Goal: Information Seeking & Learning: Learn about a topic

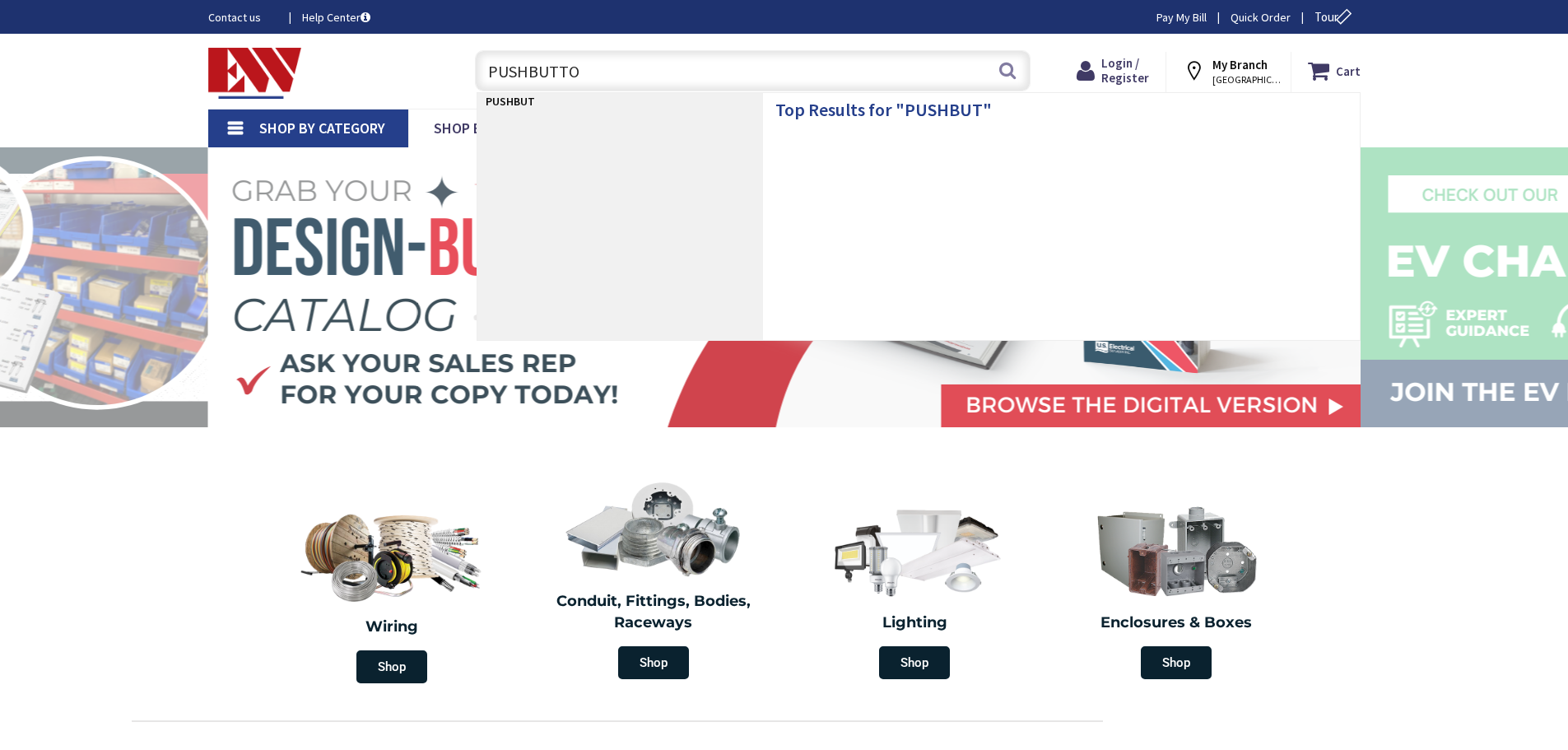
type input "PUSHBUTTON"
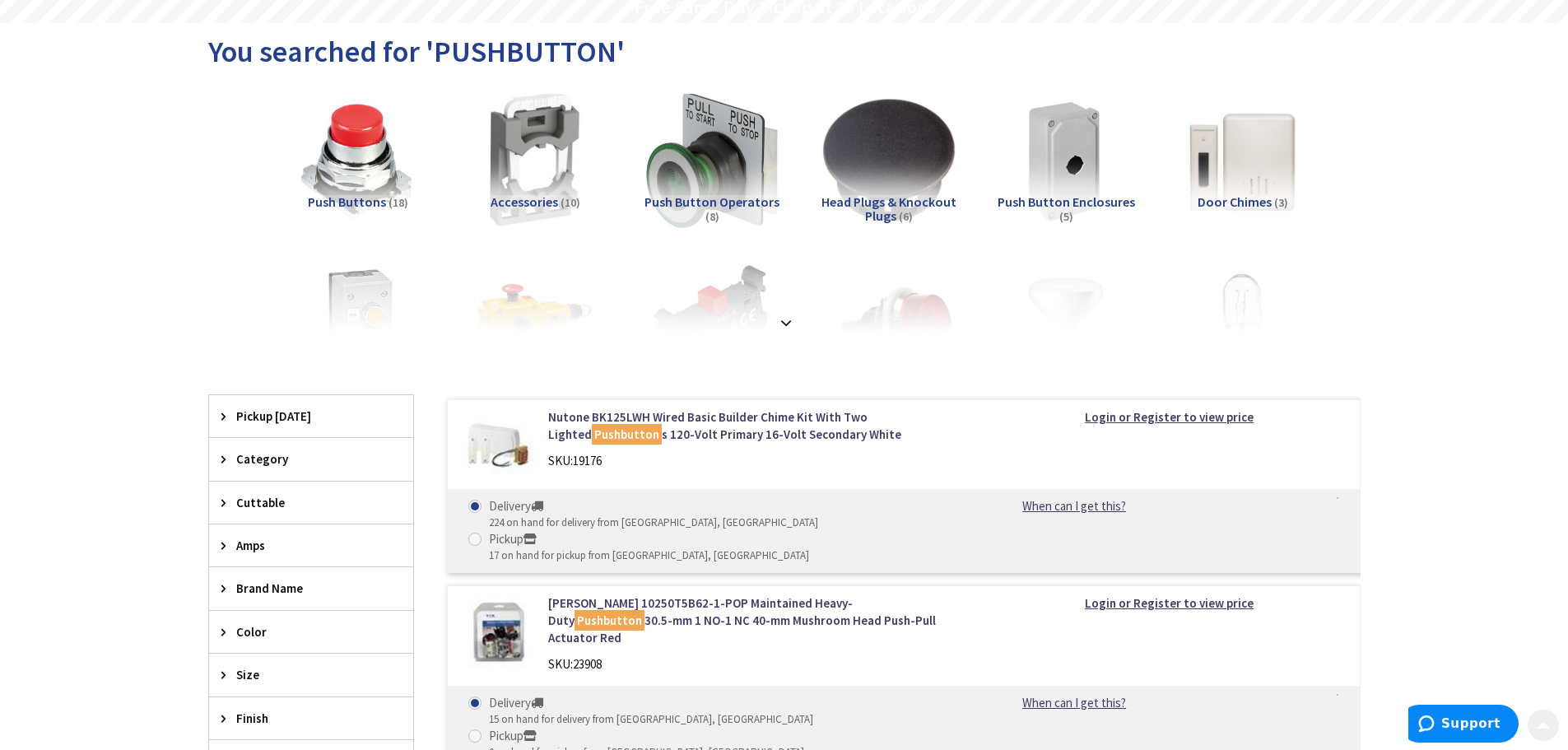
scroll to position [165, 0]
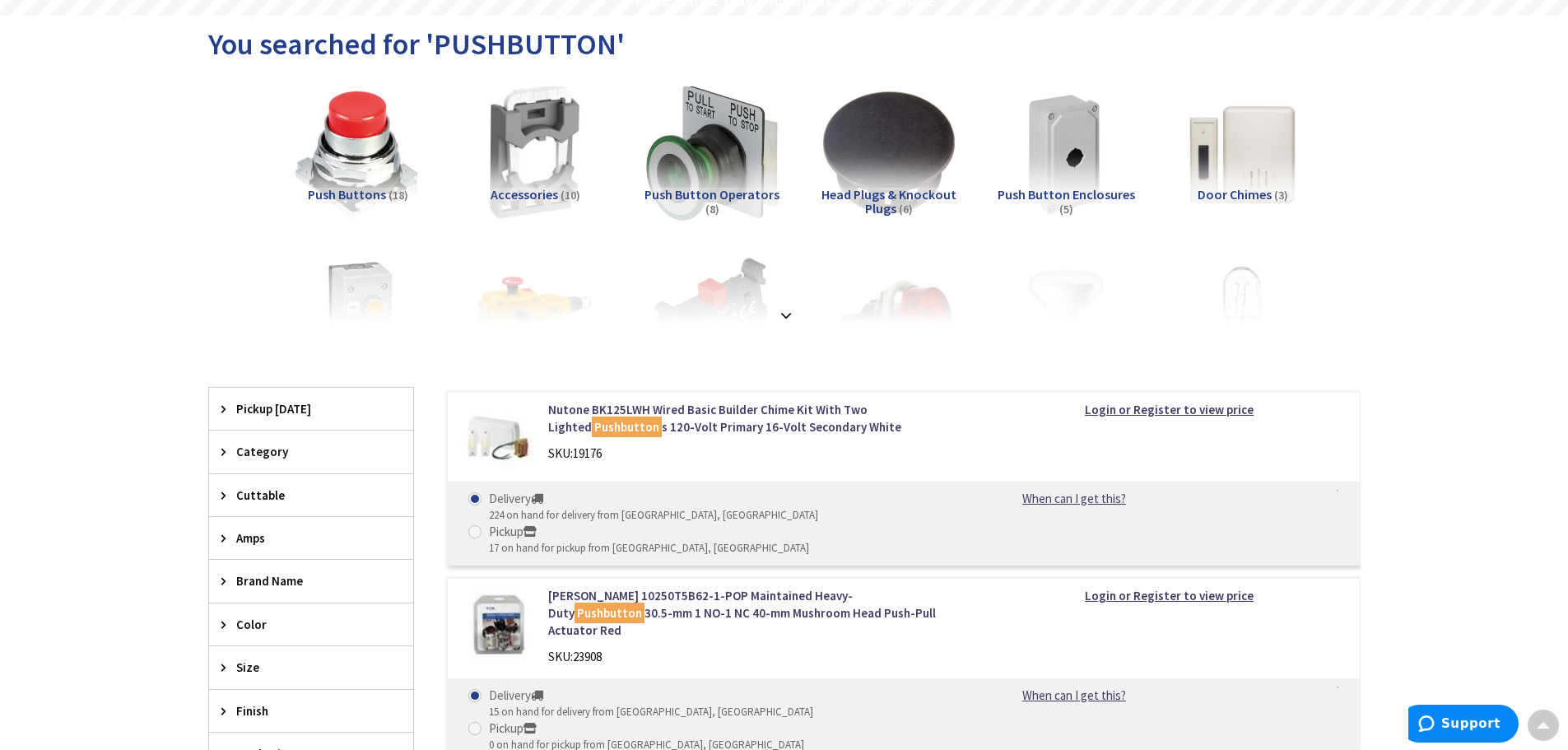
click at [369, 158] on img at bounding box center [357, 153] width 149 height 149
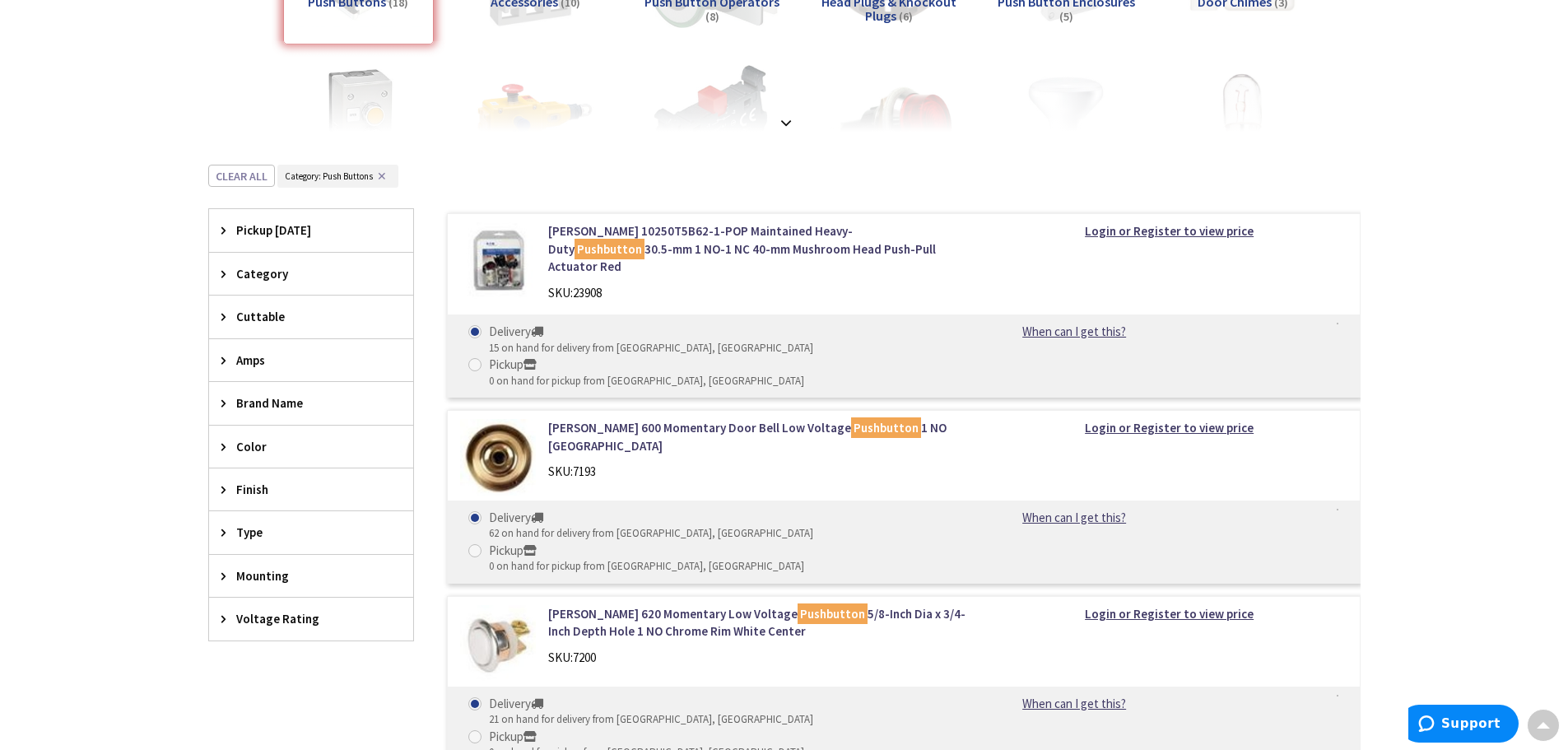
scroll to position [0, 0]
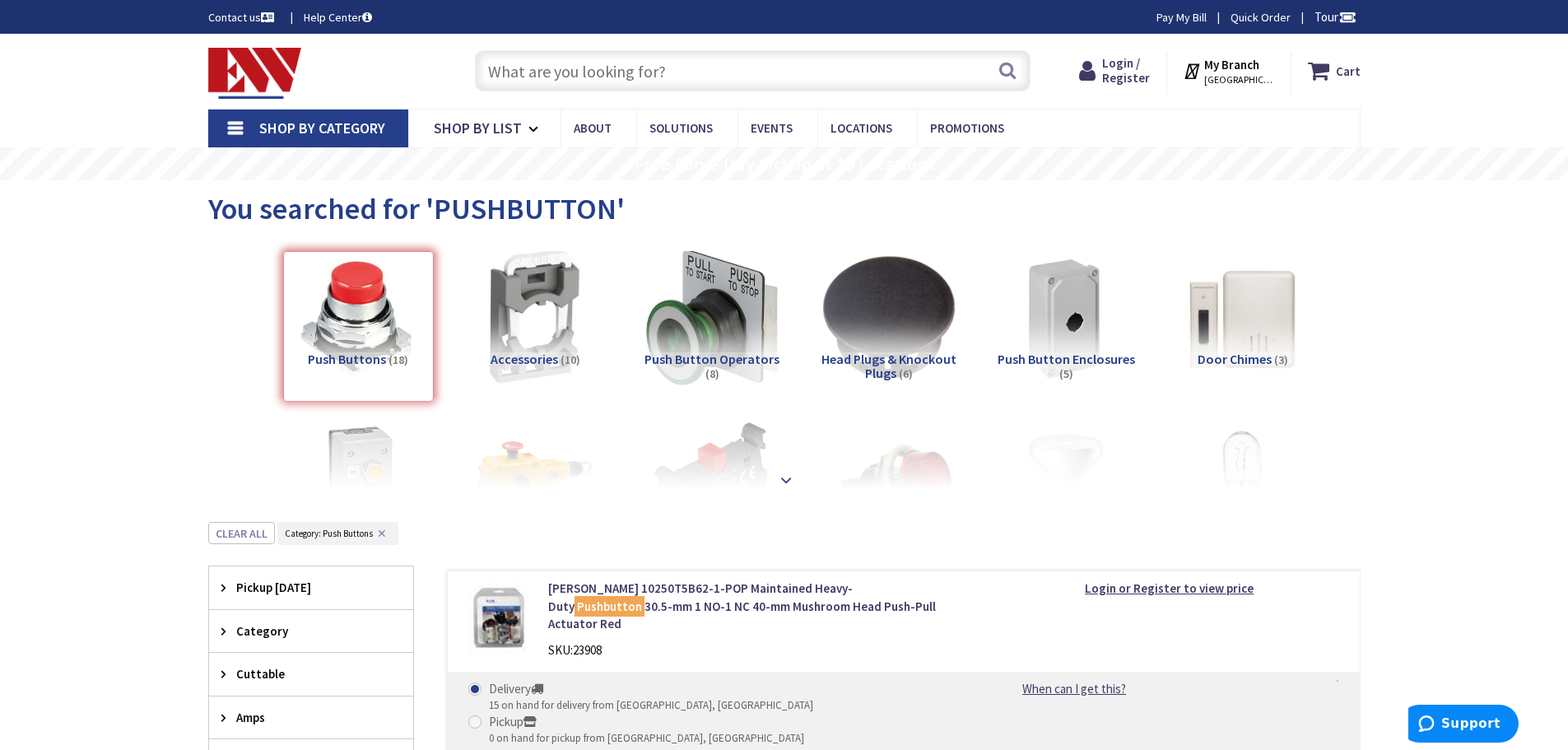
click at [785, 481] on strong at bounding box center [786, 479] width 20 height 18
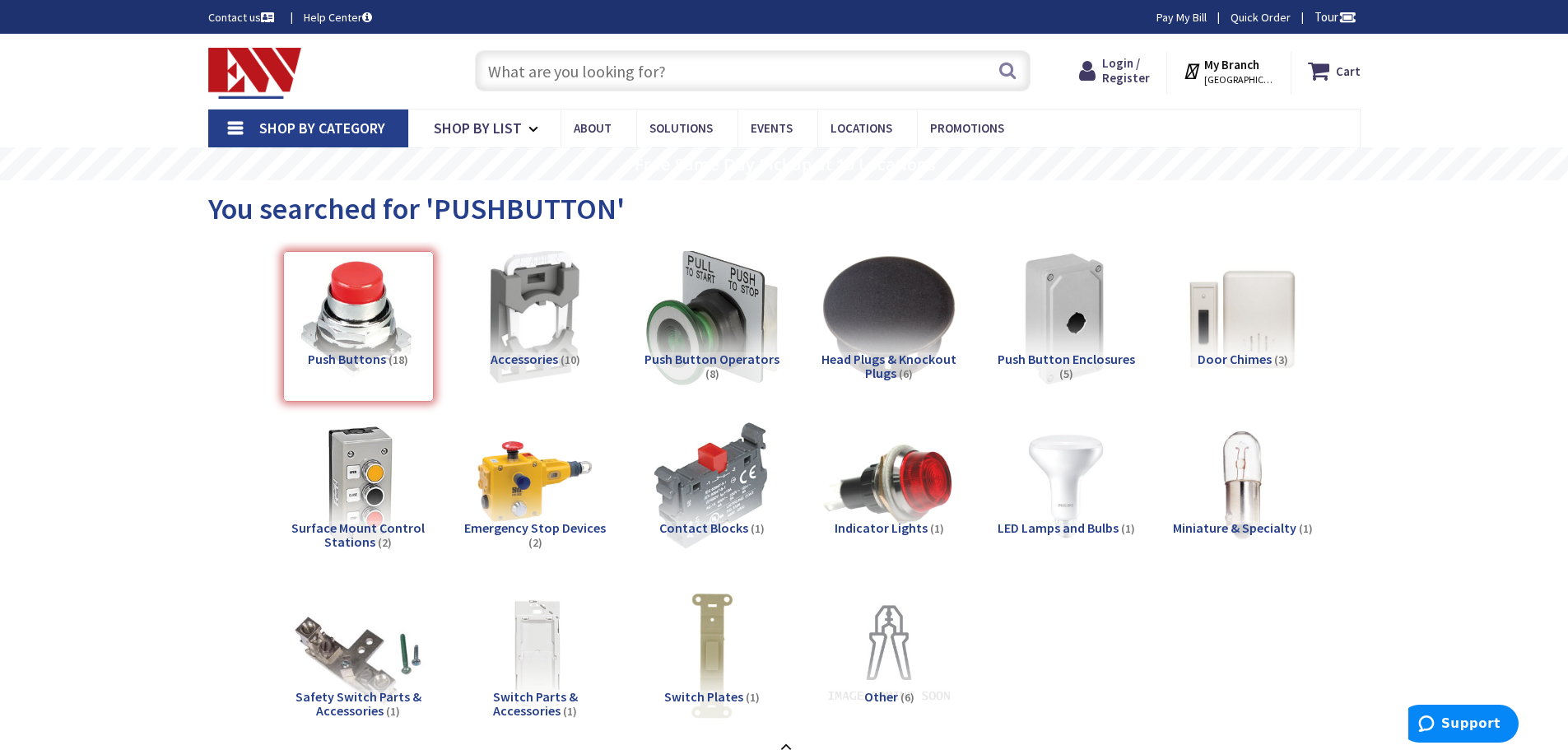
click at [1071, 330] on img at bounding box center [1066, 317] width 149 height 149
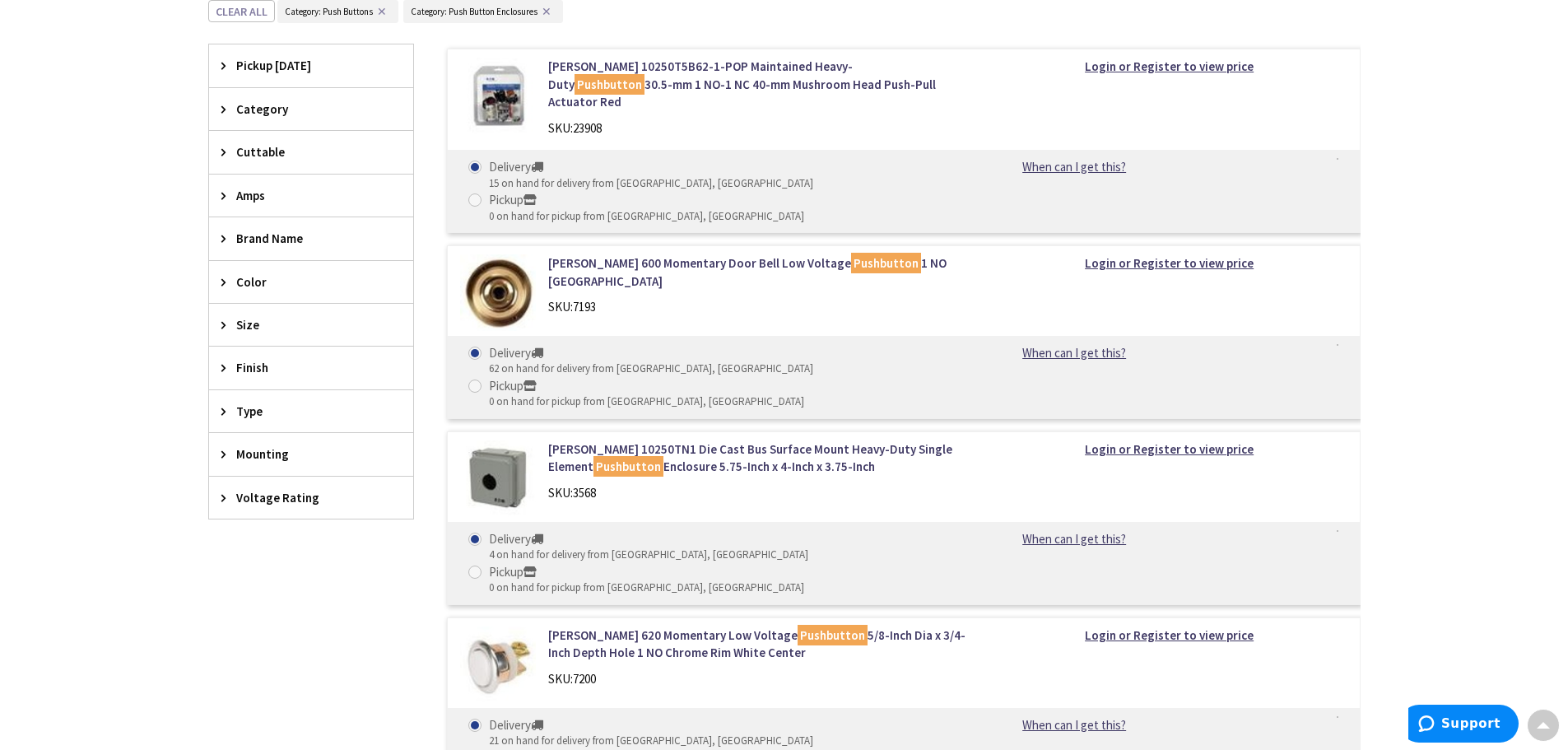
scroll to position [707, 0]
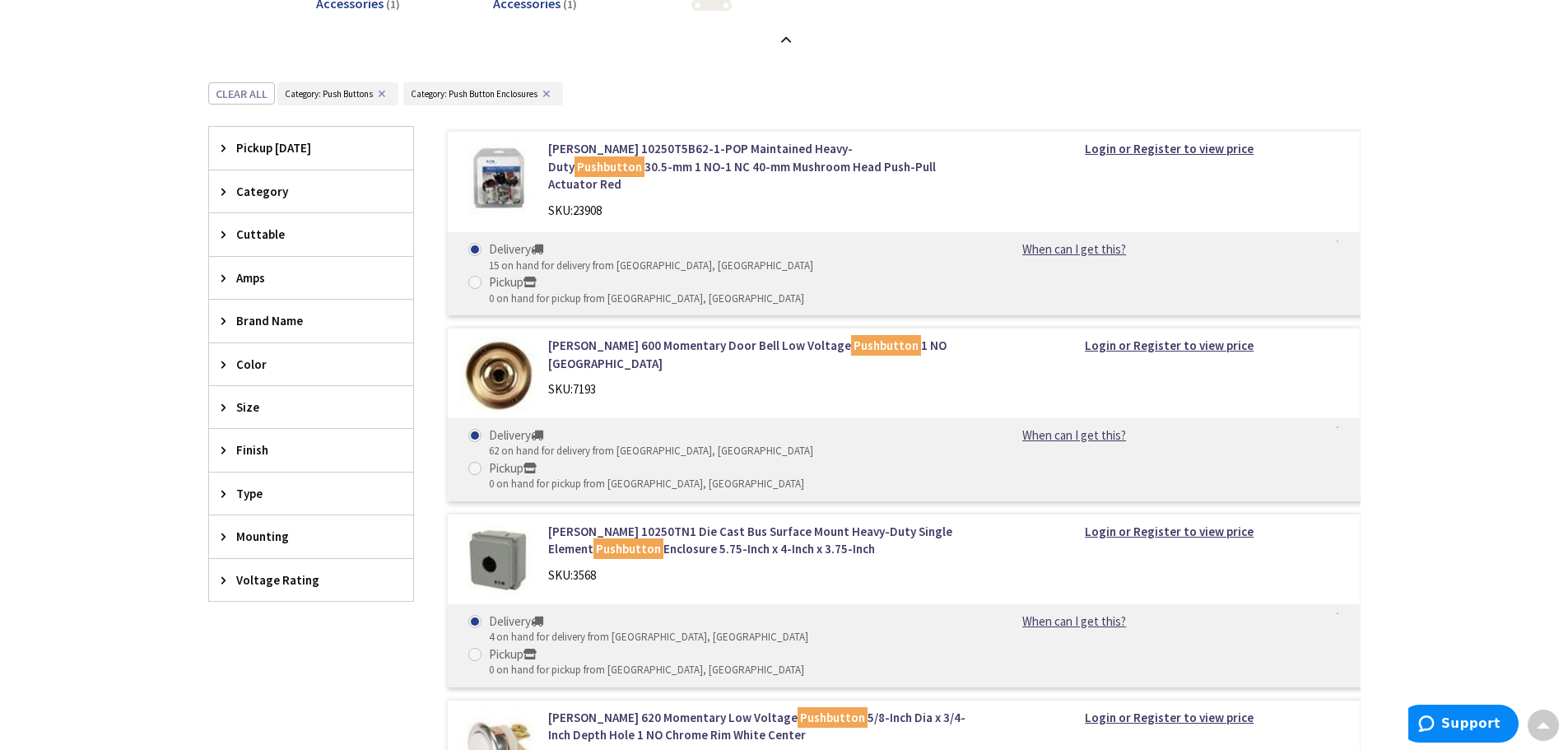
click at [1409, 170] on div "Skip to Content Toggle Nav Search Cart My Cart Close" at bounding box center [784, 405] width 1568 height 2157
click at [712, 523] on link "Eaton 10250TN1 Die Cast Bus Surface Mount Heavy-Duty Single Element Pushbutton …" at bounding box center [757, 541] width 419 height 35
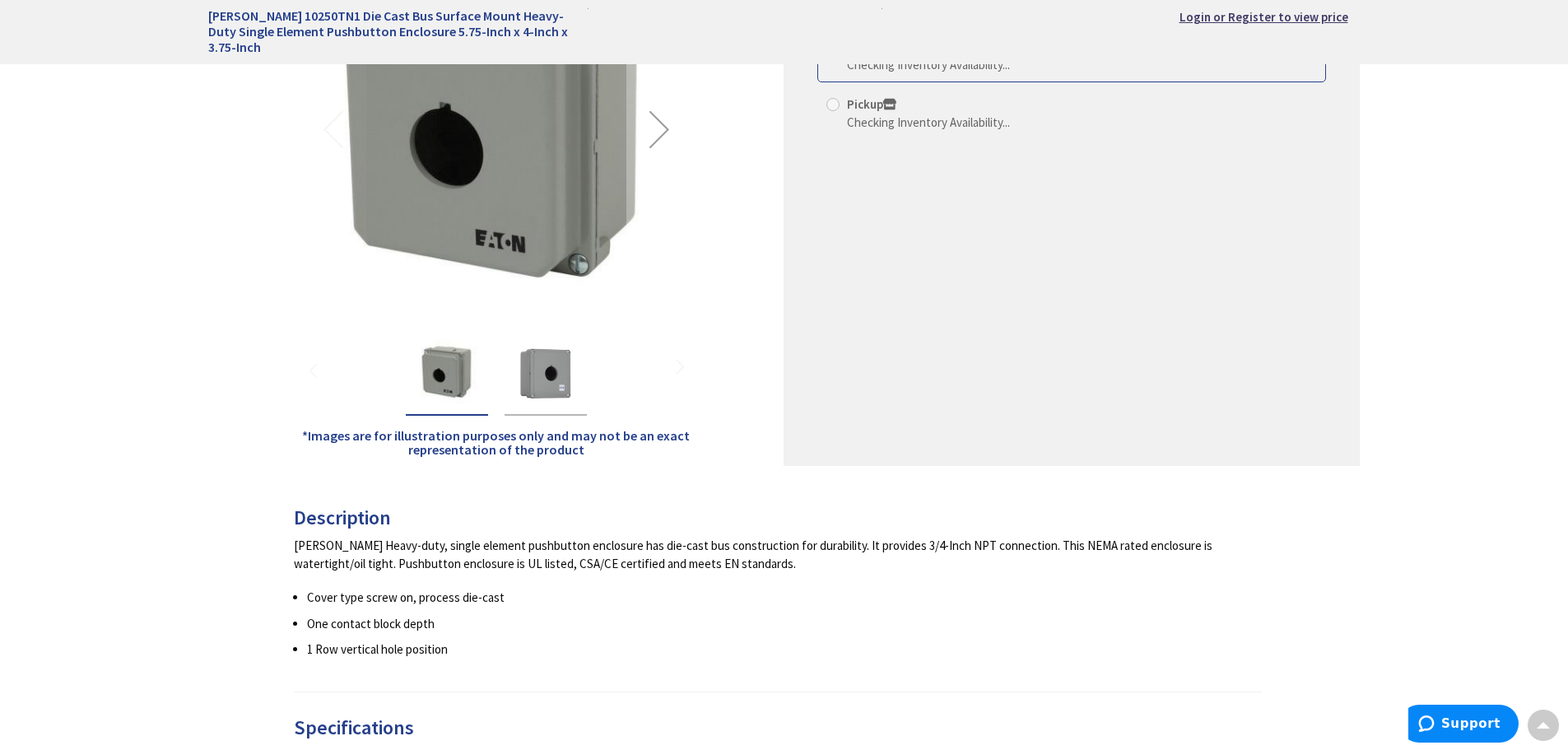
scroll to position [576, 0]
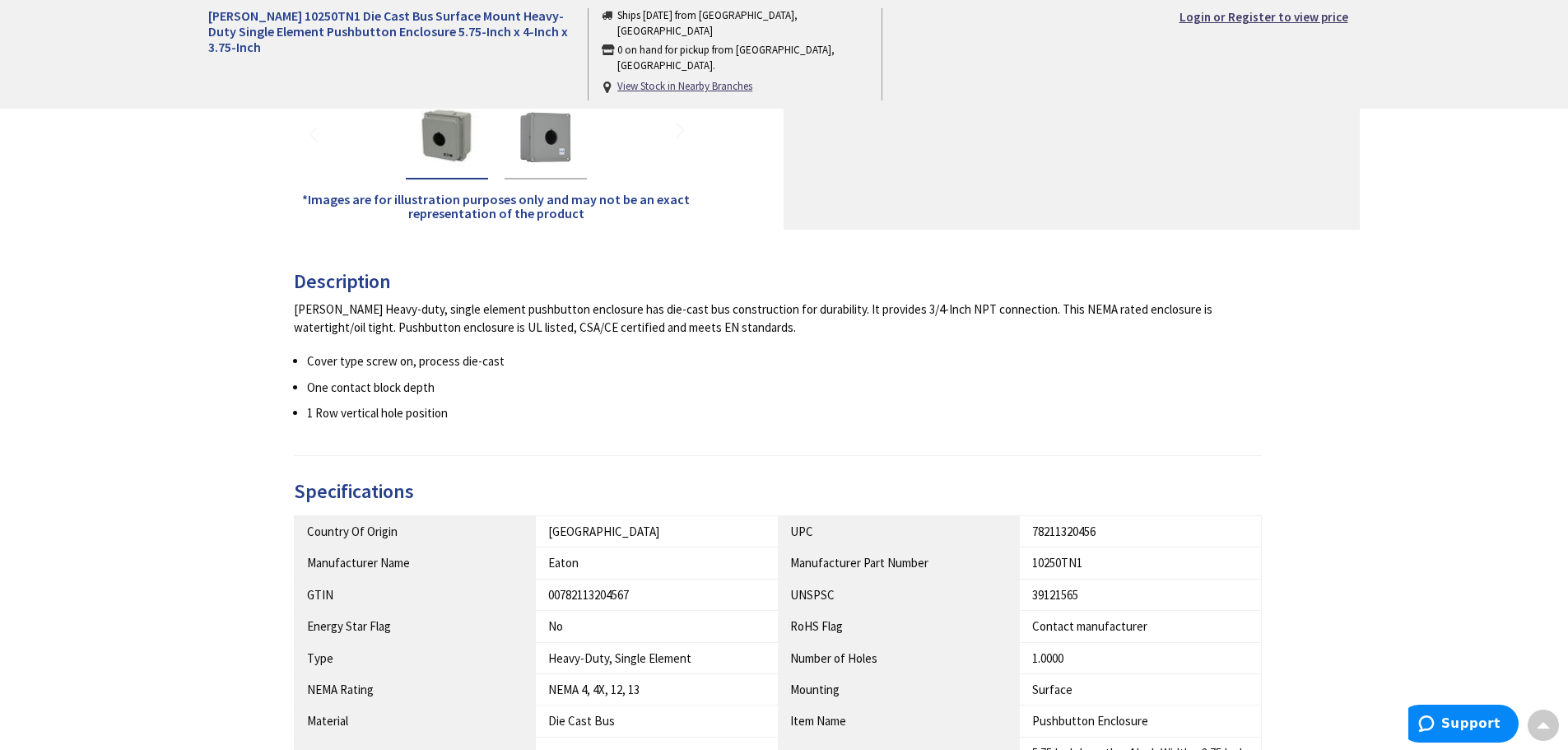
click at [760, 347] on div "Eaton Heavy-duty, single element pushbutton enclosure has die-cast bus construc…" at bounding box center [778, 361] width 969 height 121
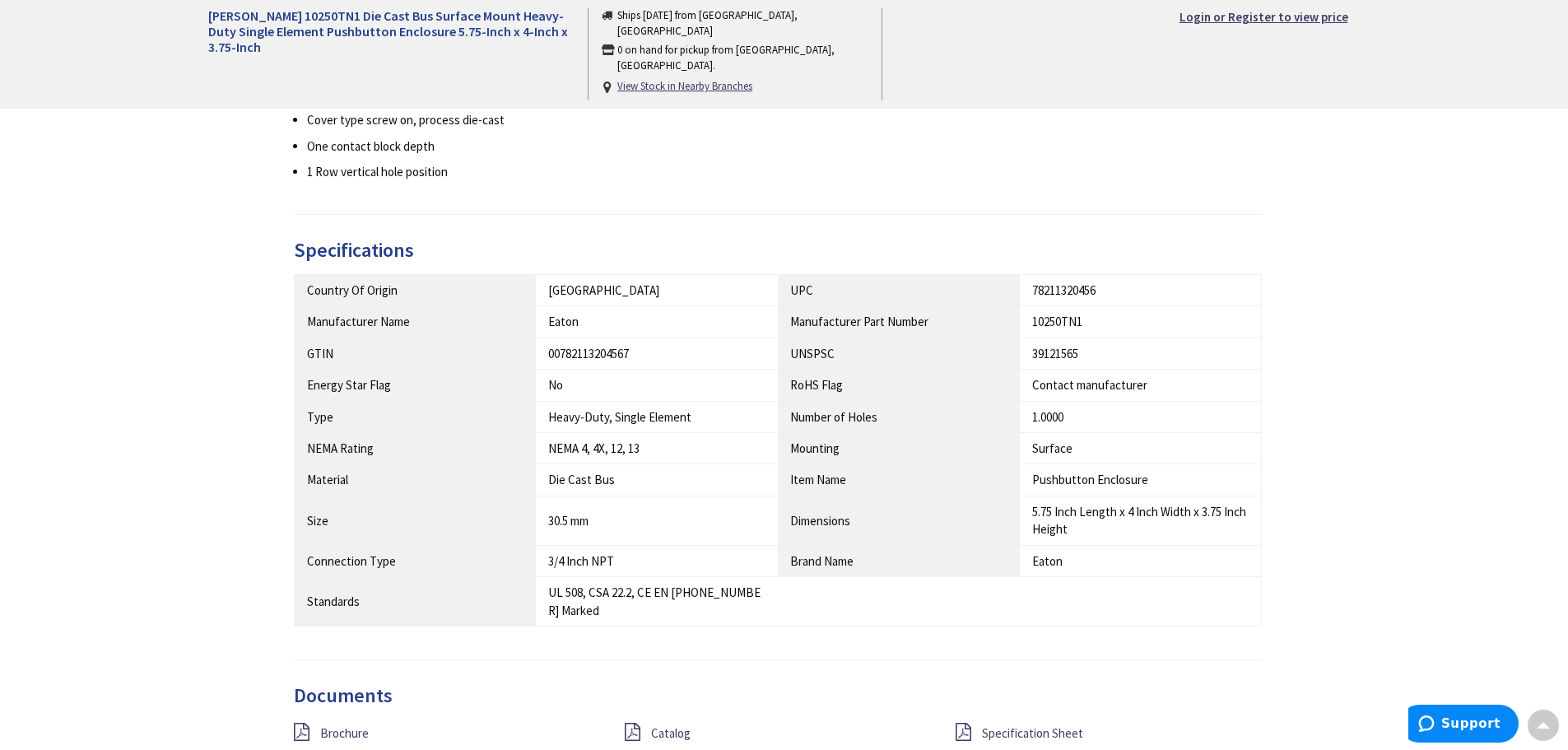
scroll to position [824, 0]
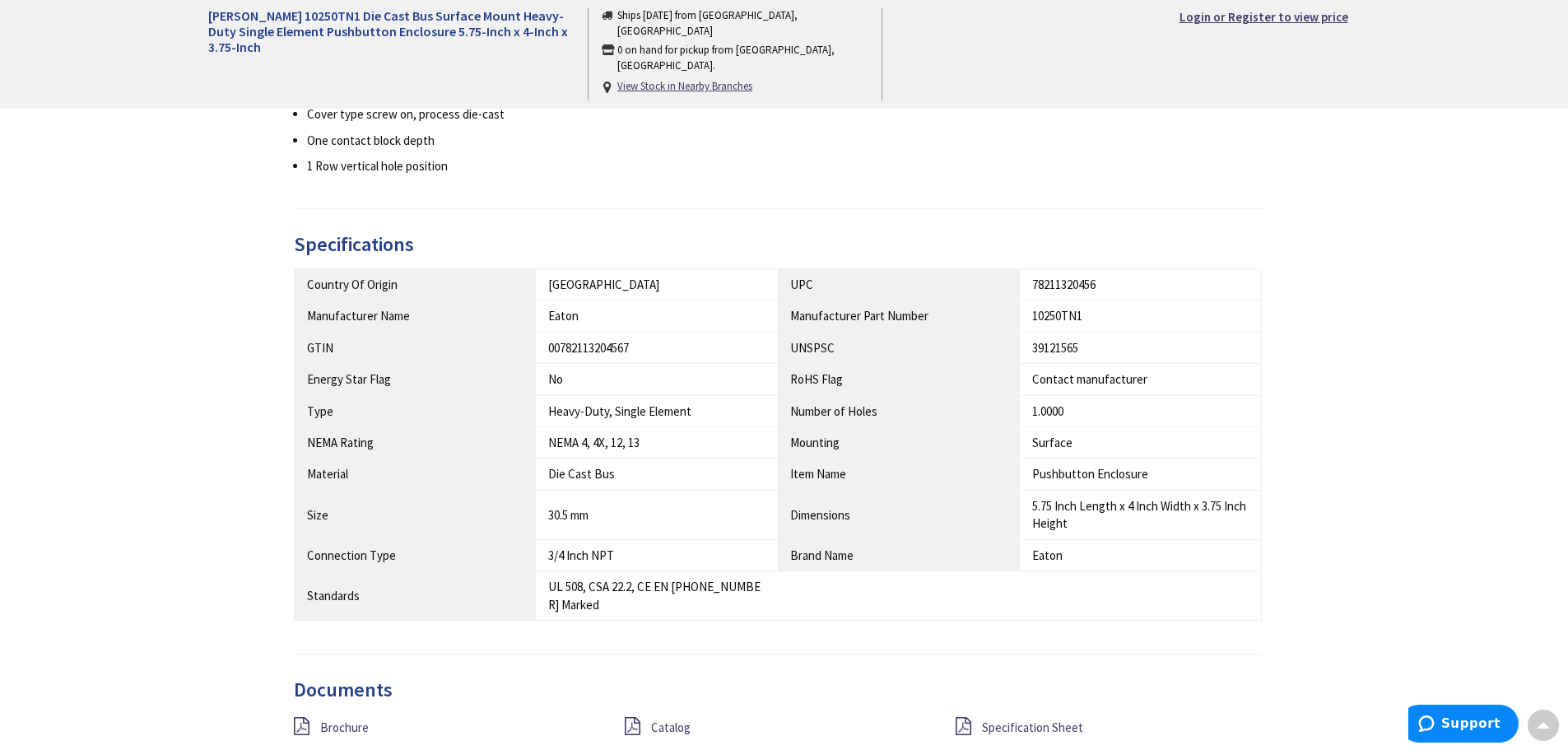
click at [1312, 384] on div "Description Eaton Heavy-duty, single element pushbutton enclosure has die-cast …" at bounding box center [785, 414] width 1177 height 780
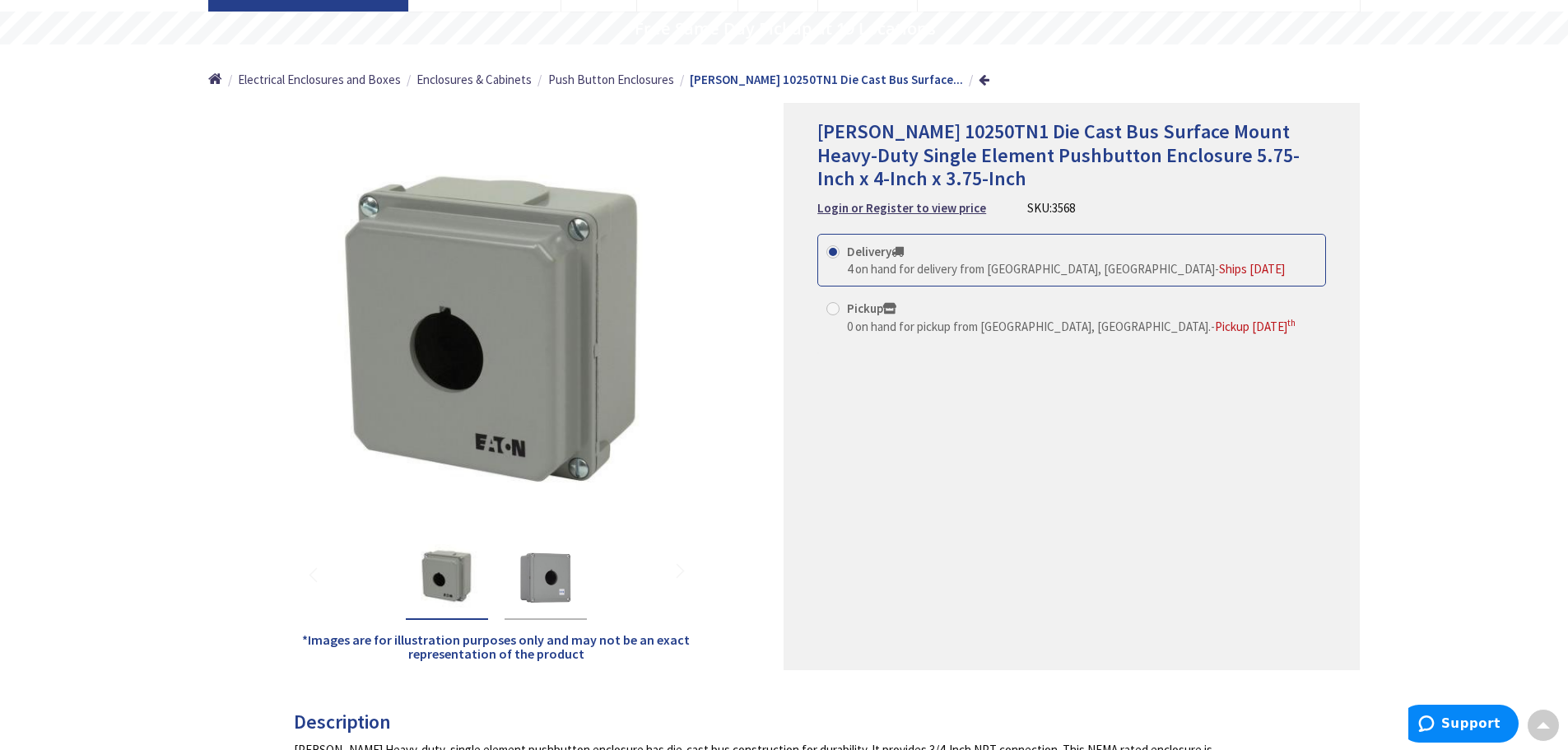
scroll to position [0, 0]
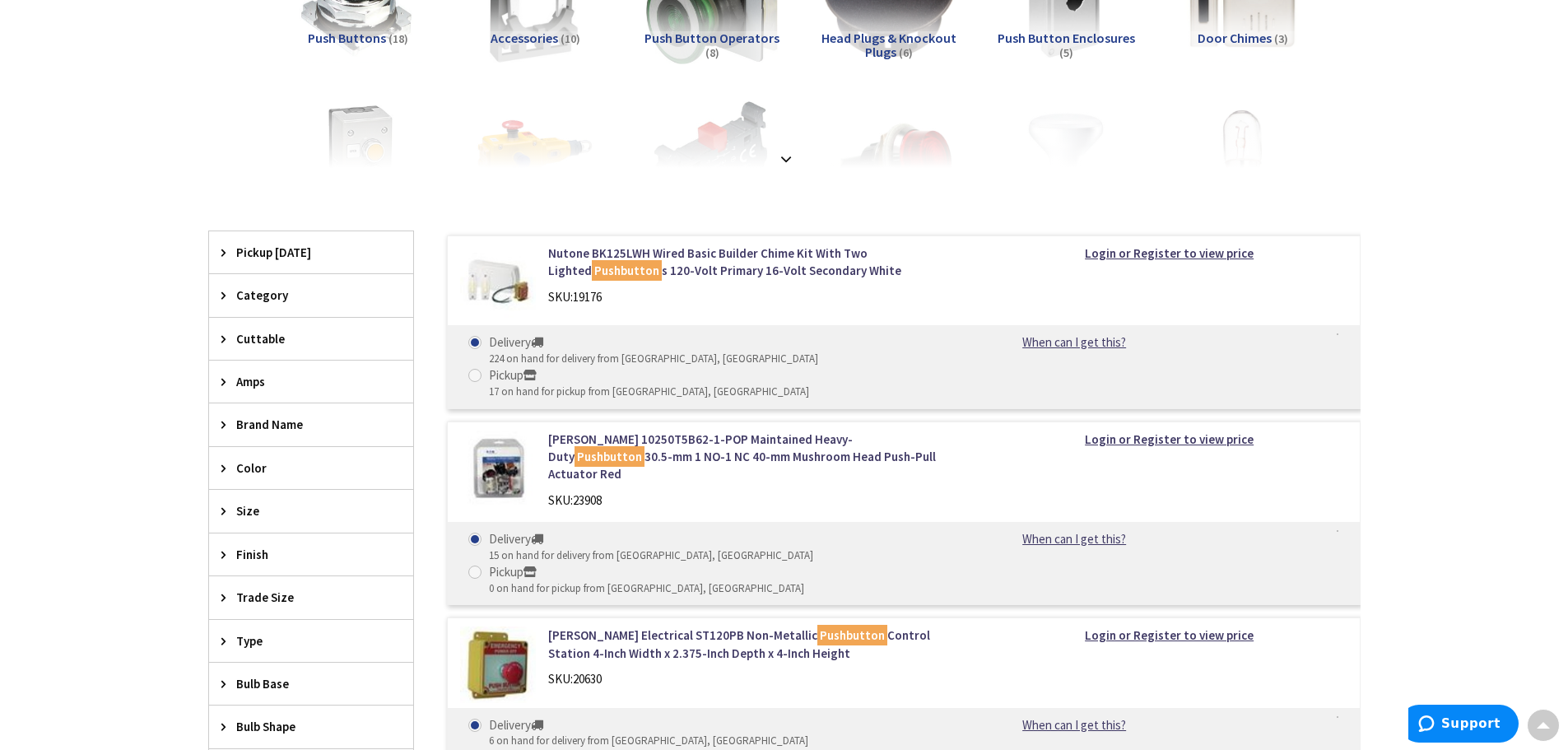
scroll to position [349, 0]
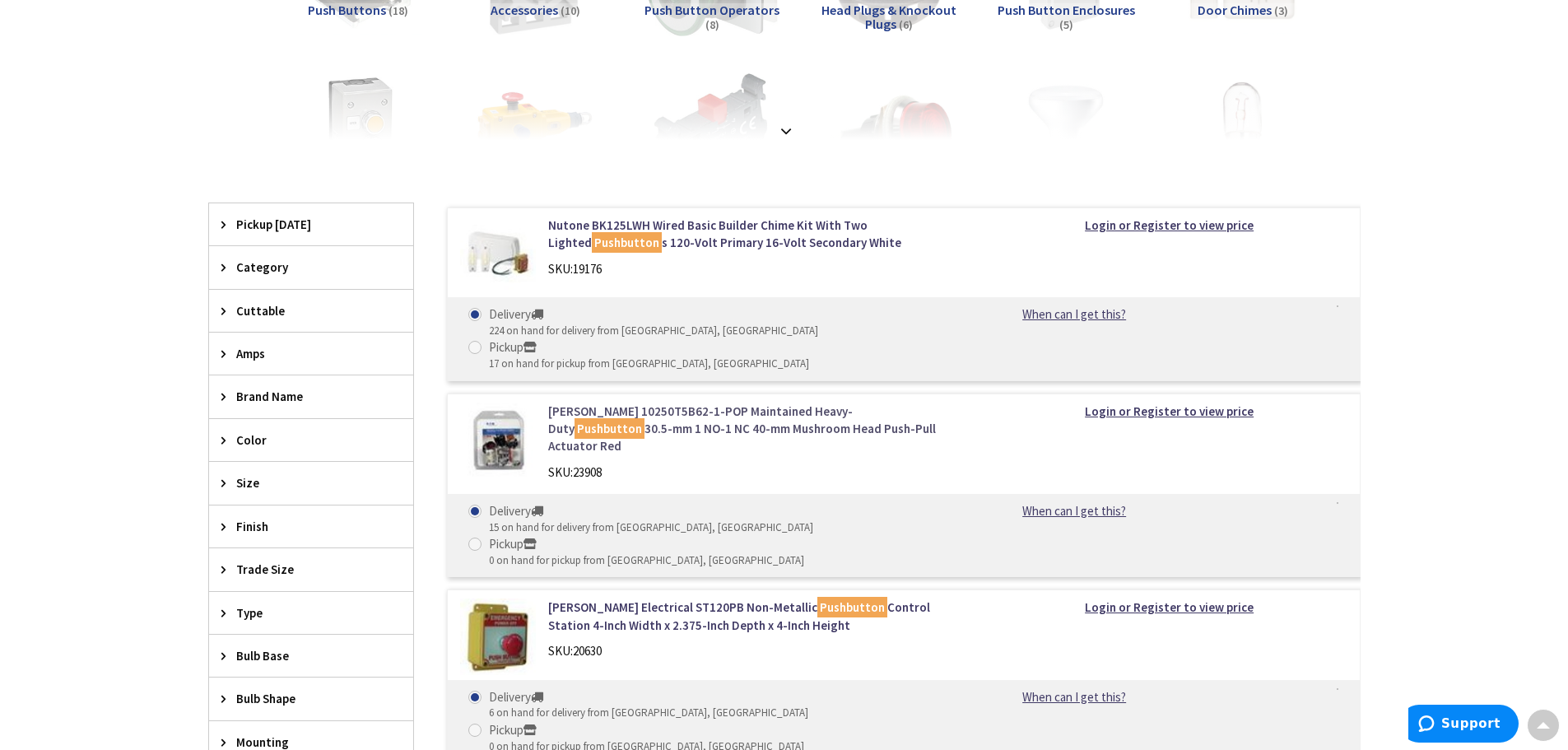
click at [710, 403] on link "Eaton 10250T5B62-1-POP Maintained Heavy-Duty Pushbutton 30.5-mm 1 NO-1 NC 40-mm…" at bounding box center [757, 429] width 419 height 53
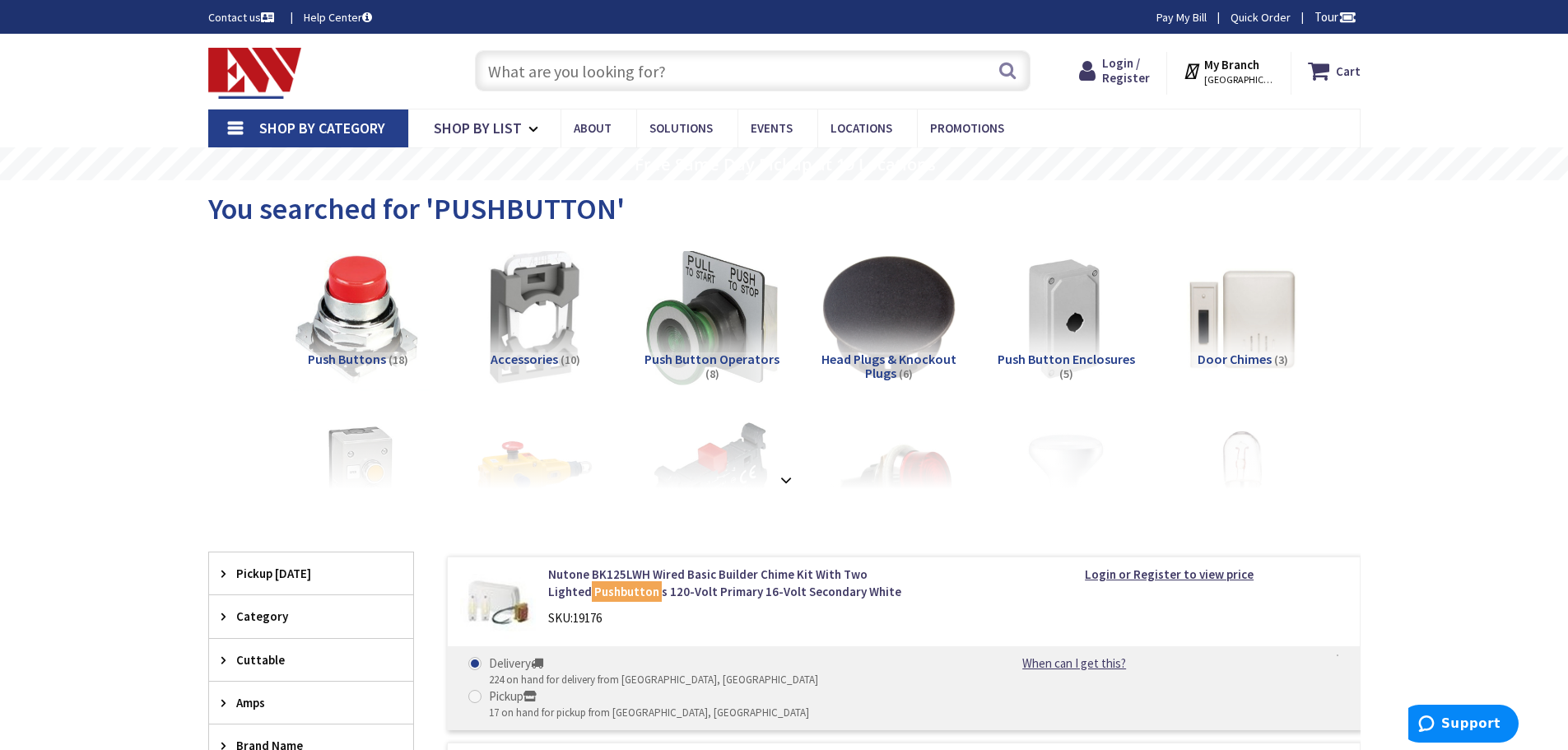
click at [343, 332] on img at bounding box center [357, 317] width 149 height 149
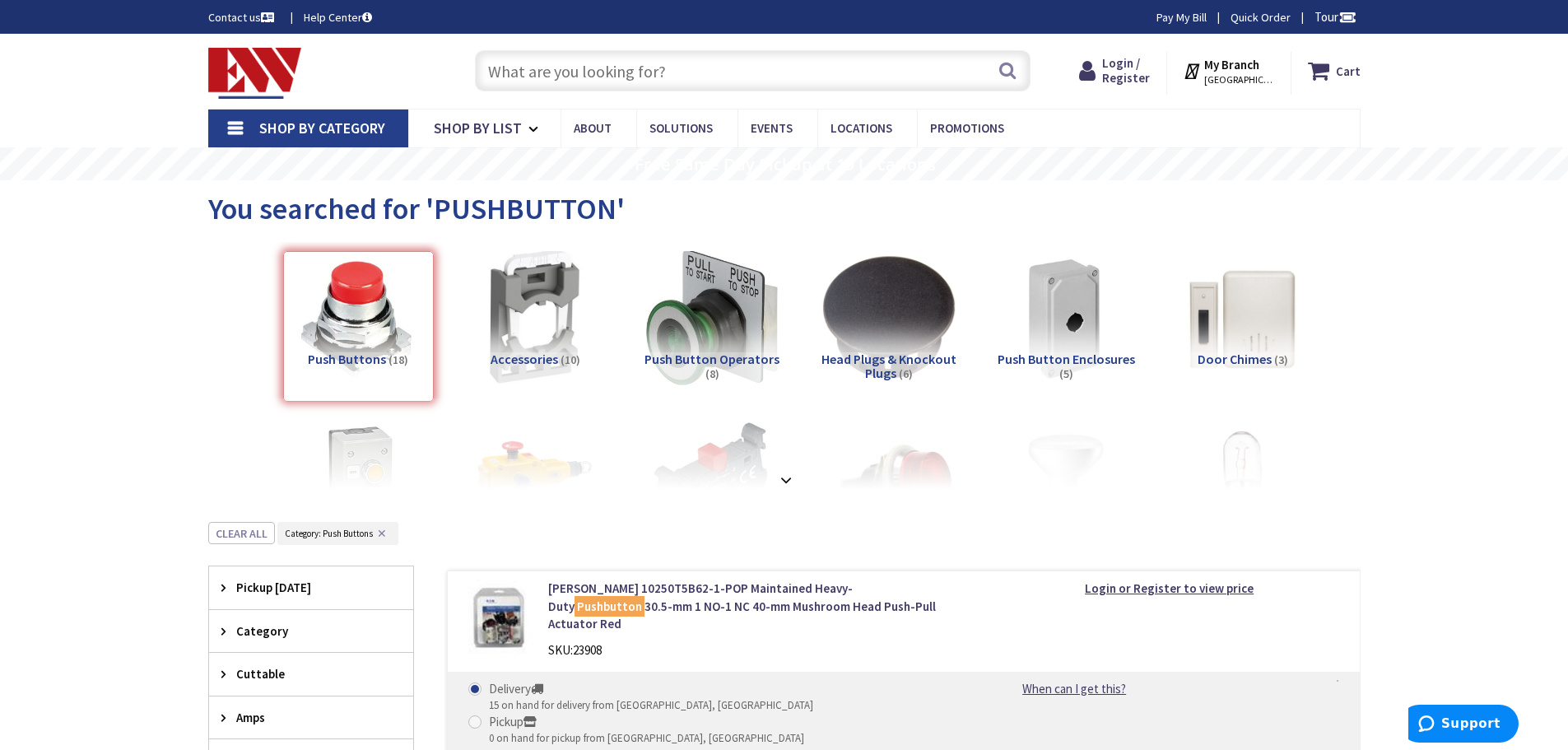
scroll to position [522, 0]
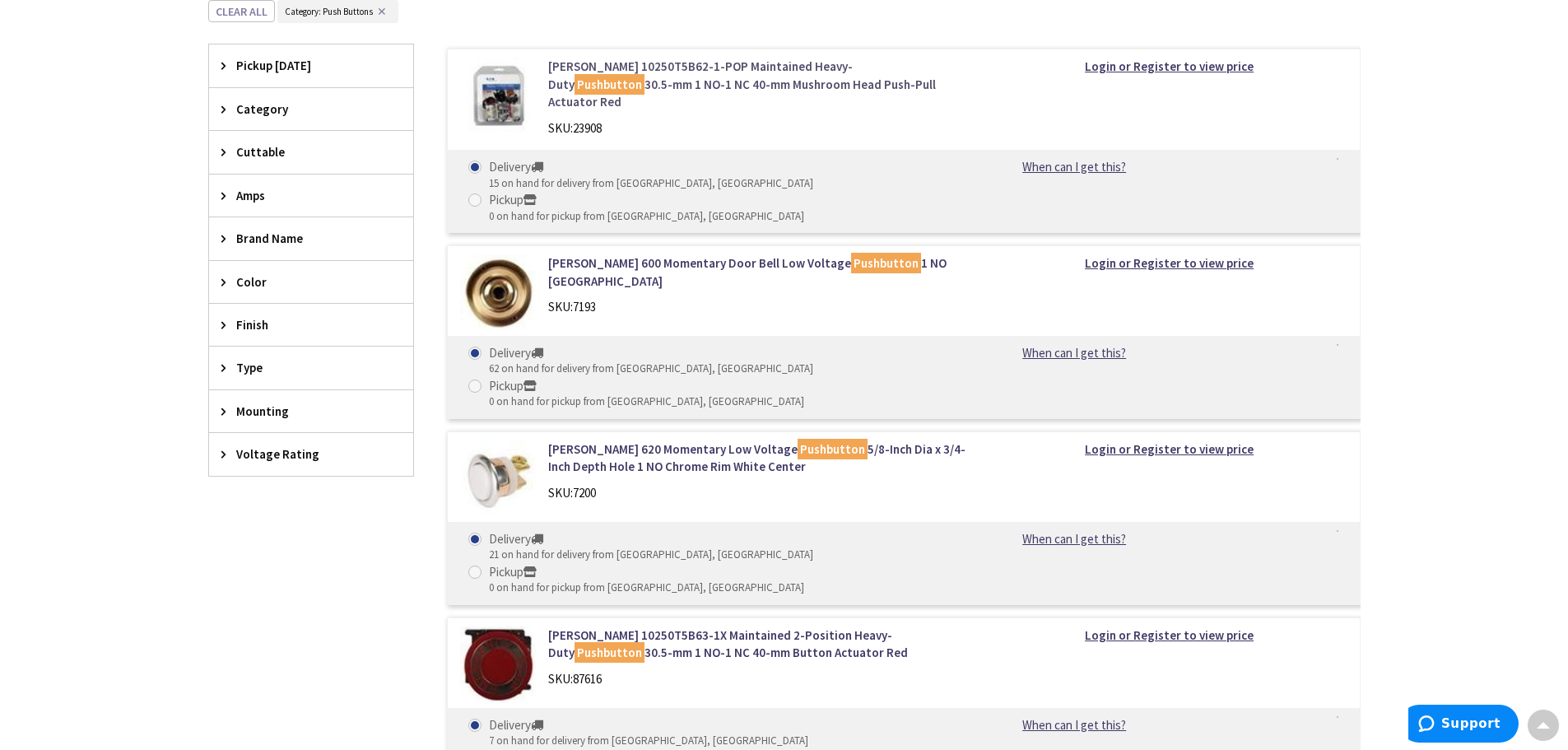
click at [689, 74] on link "Eaton 10250T5B62-1-POP Maintained Heavy-Duty Pushbutton 30.5-mm 1 NO-1 NC 40-mm…" at bounding box center [757, 84] width 419 height 53
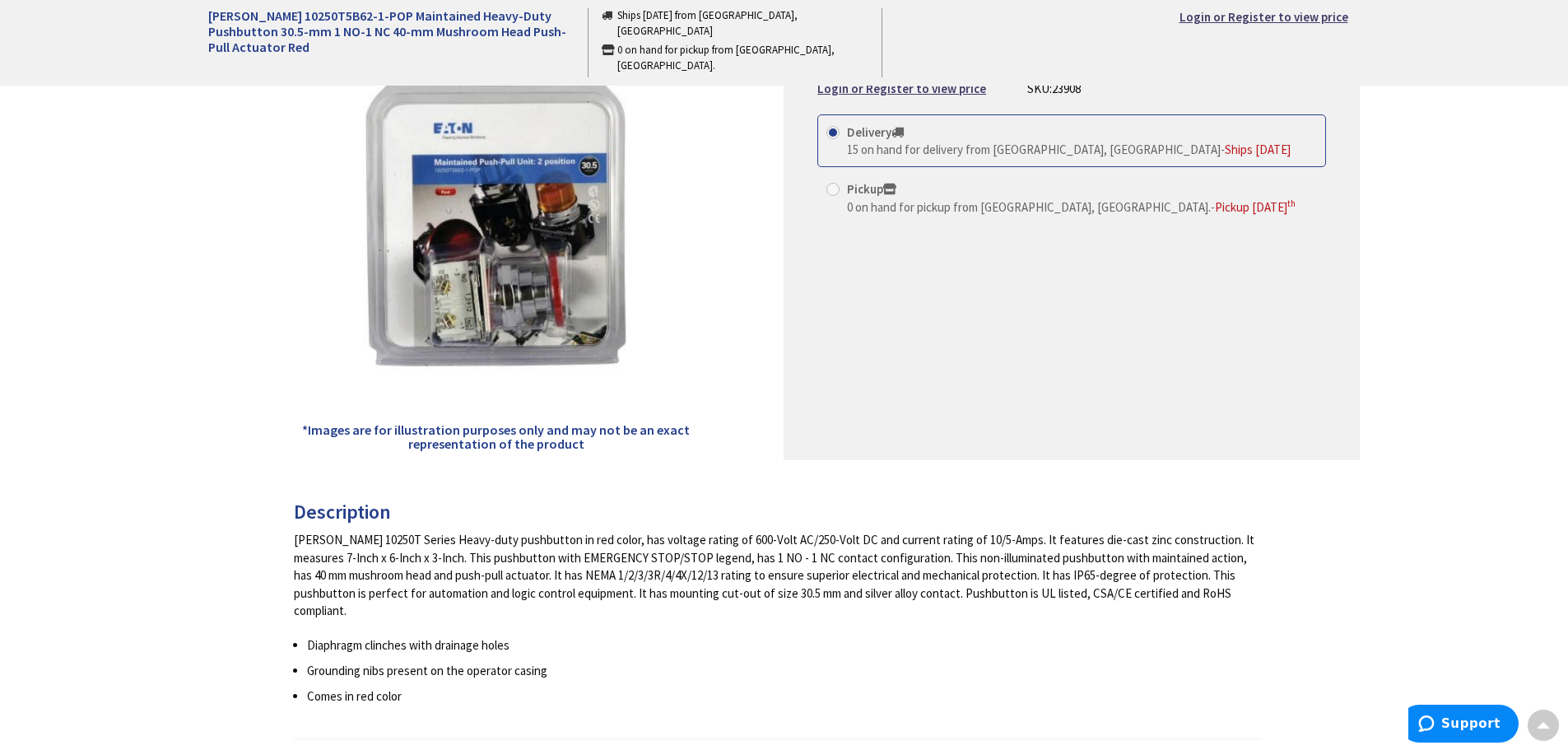
scroll to position [576, 0]
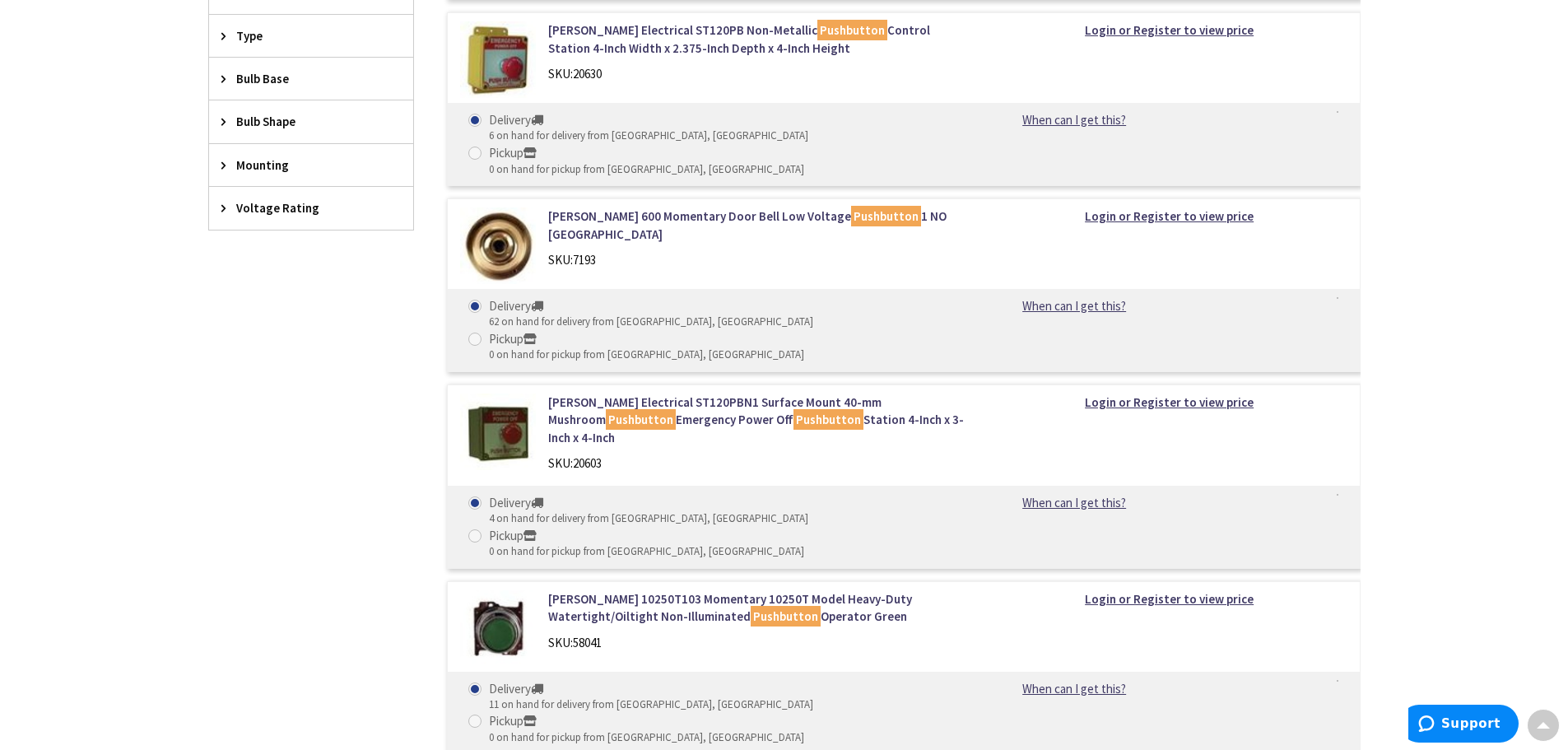
scroll to position [930, 0]
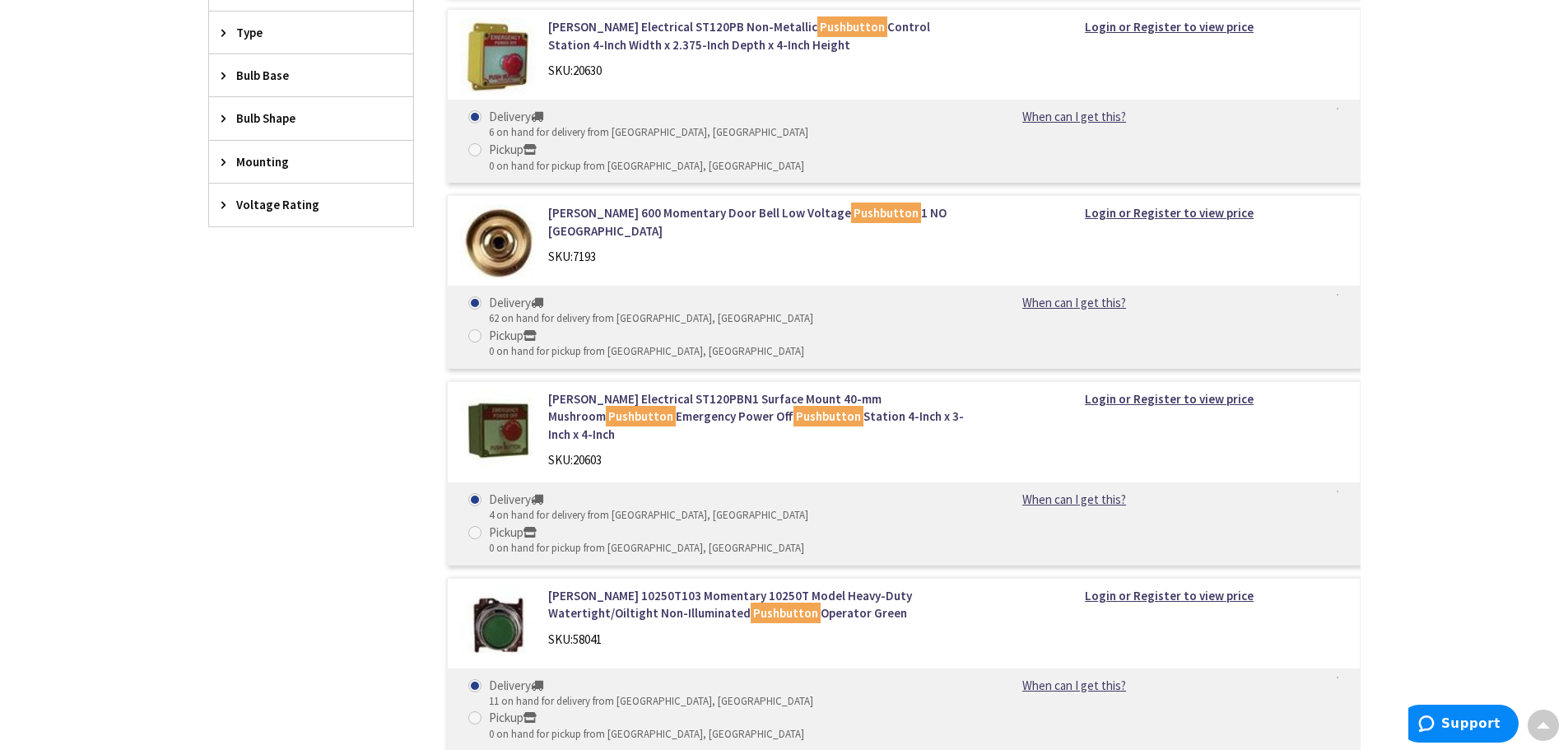
click at [329, 400] on div "Filters 67 items Pickup [DATE] [GEOGRAPHIC_DATA] (0 mi) (1) [GEOGRAPHIC_DATA] (…" at bounding box center [311, 569] width 206 height 1892
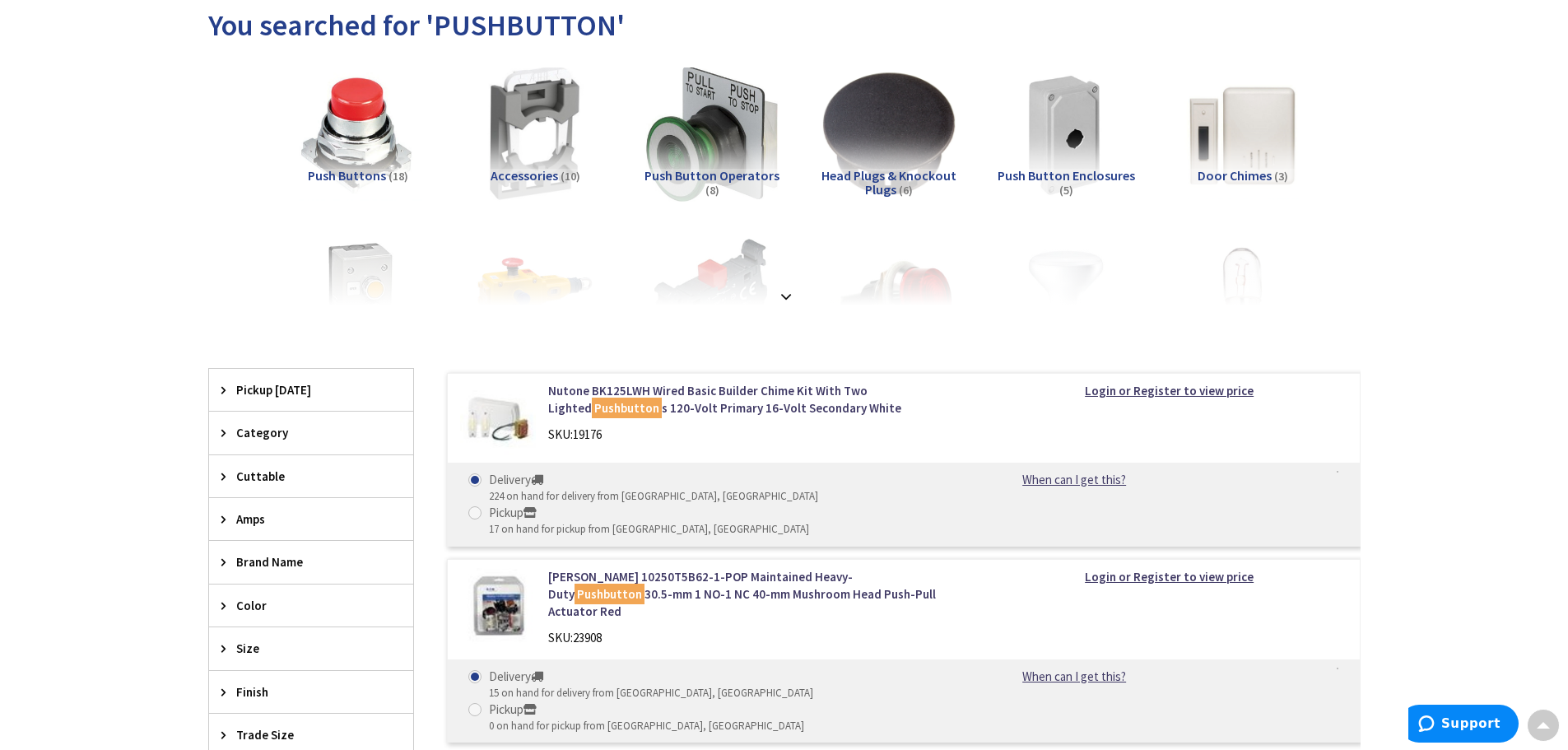
scroll to position [0, 0]
